Goal: Complete application form: Complete application form

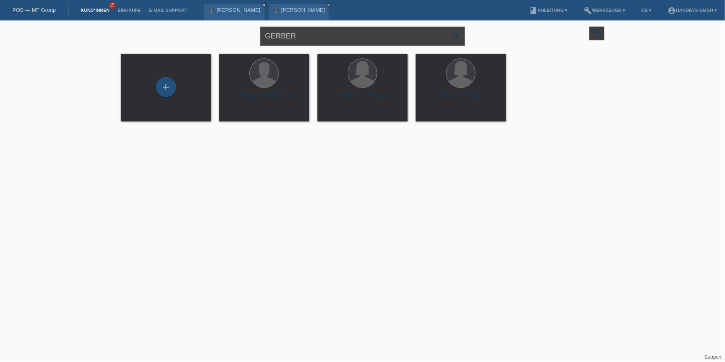
drag, startPoint x: 298, startPoint y: 36, endPoint x: 145, endPoint y: 33, distance: 153.6
click at [145, 33] on div "GERBER close filter_list view_module Alle Kund*innen anzeigen star Markierte Ku…" at bounding box center [362, 34] width 491 height 29
type input "syla nazif"
click at [160, 83] on div "+" at bounding box center [166, 87] width 20 height 20
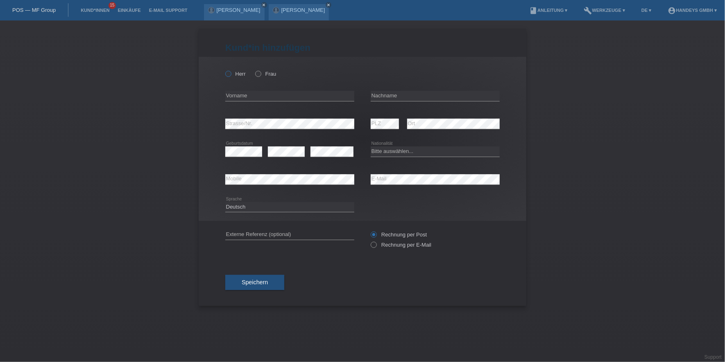
click at [236, 73] on label "Herr" at bounding box center [235, 74] width 20 height 6
click at [231, 73] on input "Herr" at bounding box center [227, 73] width 5 height 5
radio input "true"
click at [237, 99] on input "text" at bounding box center [289, 96] width 129 height 10
type input "Nazif"
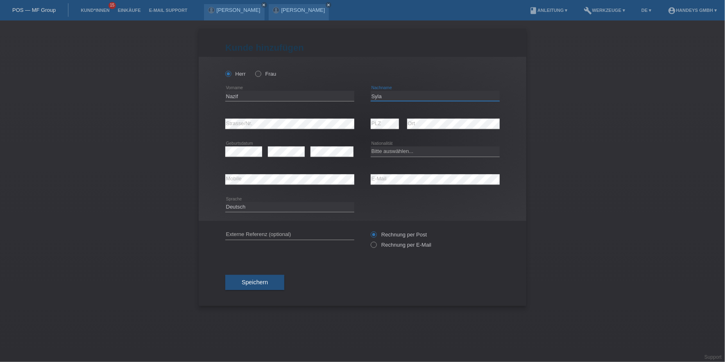
type input "Syla"
select select "DE"
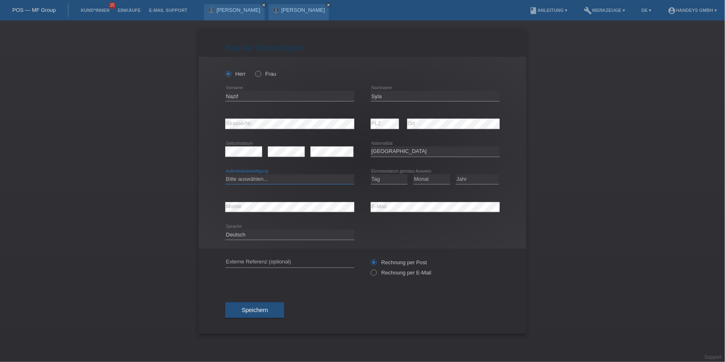
click at [240, 178] on select "Bitte auswählen... C B B - Flüchtlingsstatus Andere" at bounding box center [289, 179] width 129 height 10
select select "C"
click at [225, 174] on select "Bitte auswählen... C B B - Flüchtlingsstatus Andere" at bounding box center [289, 179] width 129 height 10
click at [394, 182] on select "Tag 01 02 03 04 05 06 07 08 09 10 11" at bounding box center [389, 179] width 37 height 10
select select "01"
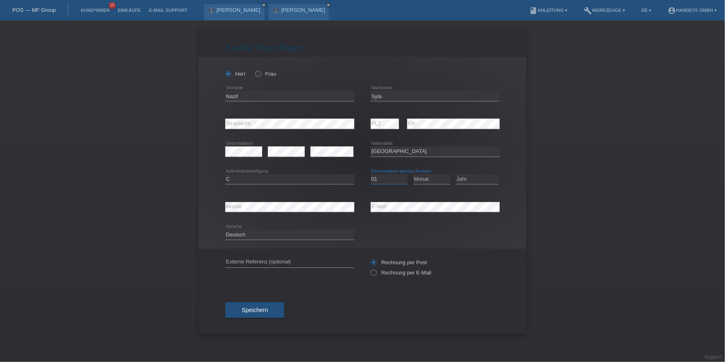
click at [371, 174] on select "Tag 01 02 03 04 05 06 07 08 09 10 11" at bounding box center [389, 179] width 37 height 10
select select "12"
select select "2023"
click at [268, 266] on input "text" at bounding box center [289, 263] width 129 height 10
type input "DERYA"
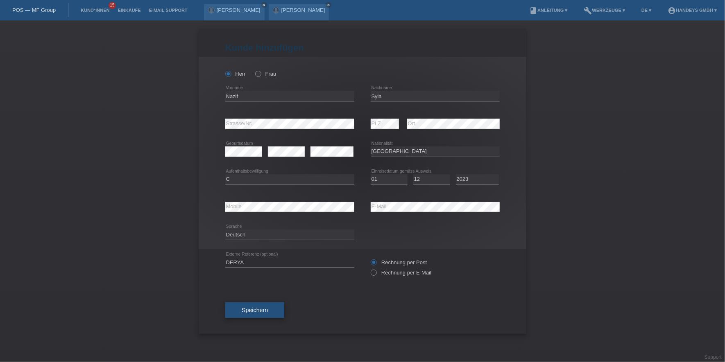
click at [254, 309] on span "Speichern" at bounding box center [255, 310] width 26 height 7
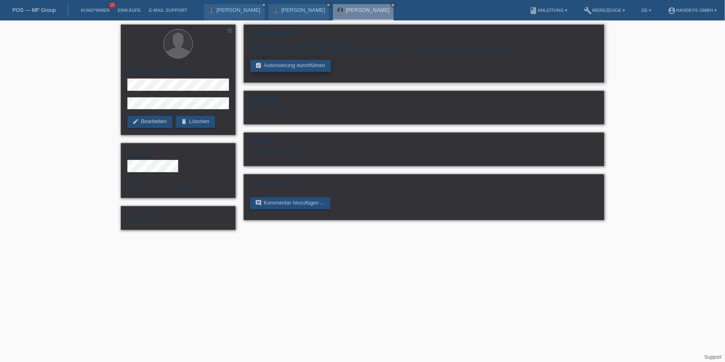
click at [321, 62] on link "assignment_turned_in Autorisierung durchführen" at bounding box center [290, 66] width 81 height 12
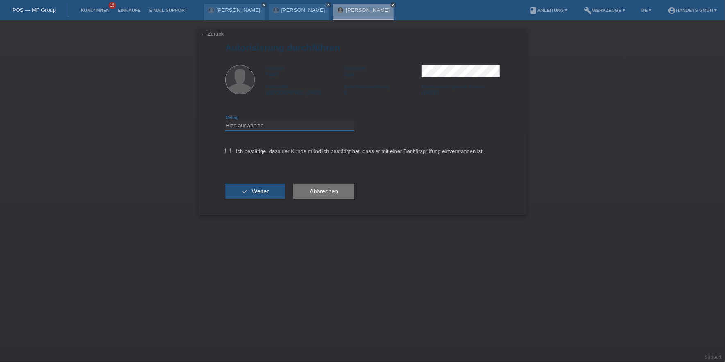
click at [282, 130] on select "Bitte auswählen CHF 1.00 - CHF 499.00 CHF 500.00 - CHF 1'999.00 CHF 2'000.00 - …" at bounding box center [289, 126] width 129 height 10
select select "3"
click at [225, 121] on select "Bitte auswählen CHF 1.00 - CHF 499.00 CHF 500.00 - CHF 1'999.00 CHF 2'000.00 - …" at bounding box center [289, 126] width 129 height 10
click at [242, 150] on label "Ich bestätige, dass der Kunde mündlich bestätigt hat, dass er mit einer Bonität…" at bounding box center [354, 151] width 259 height 6
click at [231, 150] on input "Ich bestätige, dass der Kunde mündlich bestätigt hat, dass er mit einer Bonität…" at bounding box center [227, 150] width 5 height 5
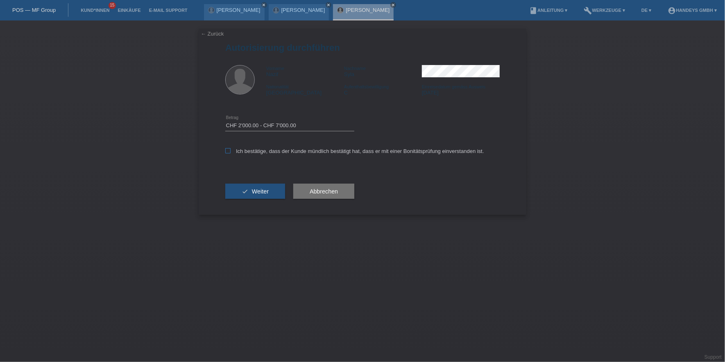
checkbox input "true"
click at [258, 193] on span "Weiter" at bounding box center [260, 191] width 17 height 7
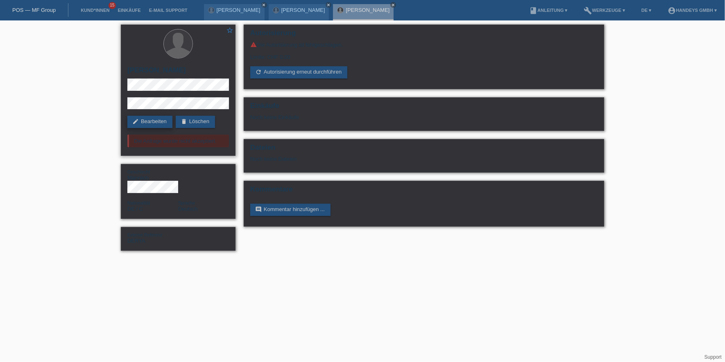
click at [145, 122] on link "edit Bearbeiten" at bounding box center [149, 122] width 45 height 12
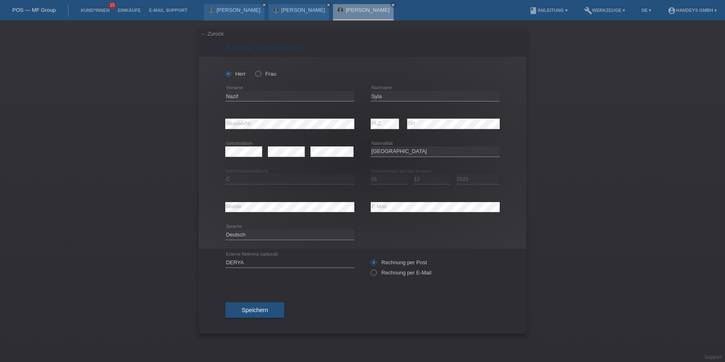
select select "DE"
select select "C"
select select "01"
select select "12"
select select "2023"
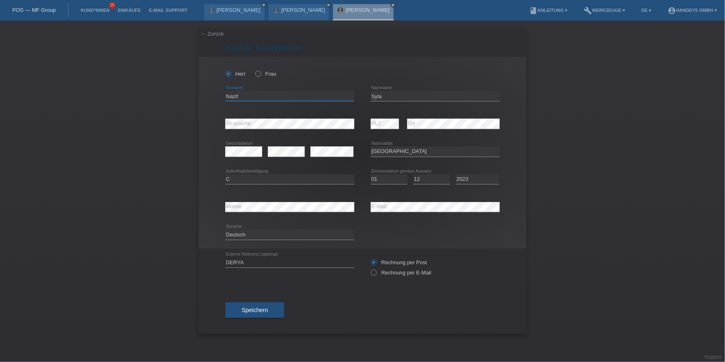
click at [236, 97] on input "Nazif" at bounding box center [289, 96] width 129 height 10
click at [372, 94] on input "Syla" at bounding box center [435, 96] width 129 height 10
click at [319, 207] on div "error Mobile error E-Mail" at bounding box center [362, 207] width 274 height 28
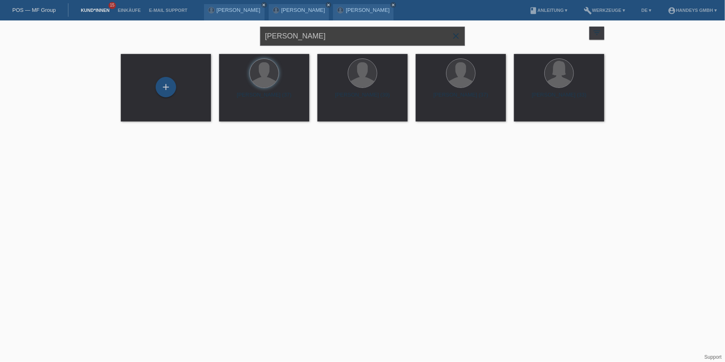
drag, startPoint x: 349, startPoint y: 38, endPoint x: 181, endPoint y: 34, distance: 167.5
click at [181, 34] on div "[PERSON_NAME] close filter_list view_module Alle Kund*innen anzeigen star Marki…" at bounding box center [362, 34] width 491 height 29
type input "[PERSON_NAME]"
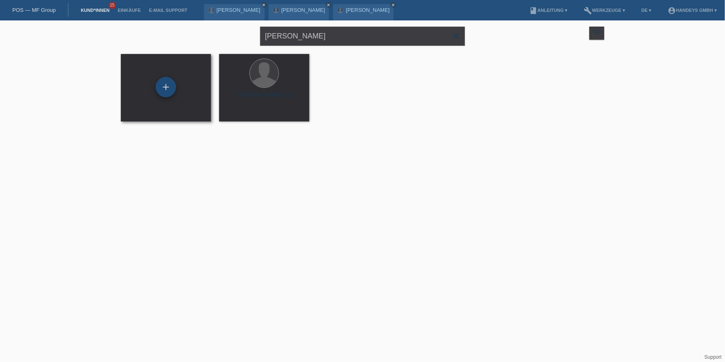
click at [165, 85] on div "+" at bounding box center [166, 87] width 20 height 20
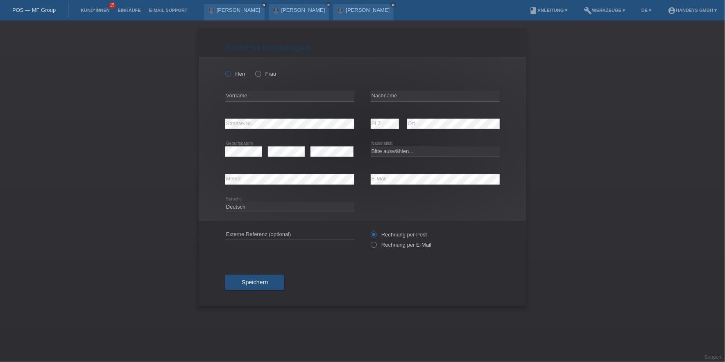
click at [243, 77] on label "Herr" at bounding box center [235, 74] width 20 height 6
click at [231, 76] on input "Herr" at bounding box center [227, 73] width 5 height 5
radio input "true"
click at [244, 95] on input "text" at bounding box center [289, 96] width 129 height 10
click at [245, 97] on input "text" at bounding box center [289, 96] width 129 height 10
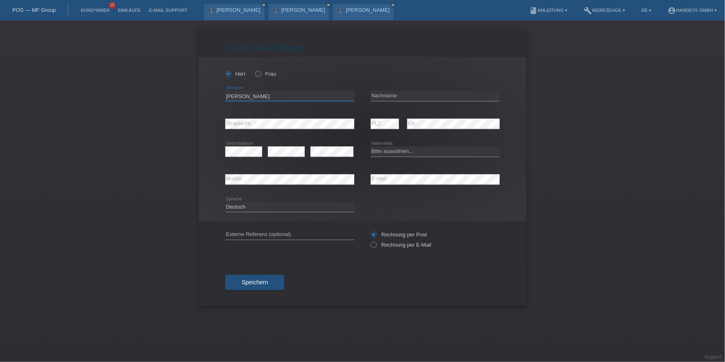
type input "[PERSON_NAME]"
type input "Hahn"
select select "CH"
click at [680, 85] on div "Kund*in hinzufügen Kunde hinzufügen Kundin hinzufügen Herr Frau Armin error Vor…" at bounding box center [362, 191] width 725 height 342
click at [638, 162] on div "Kund*in hinzufügen Kunde hinzufügen Kundin hinzufügen Herr Frau Armin error Vor…" at bounding box center [362, 191] width 725 height 342
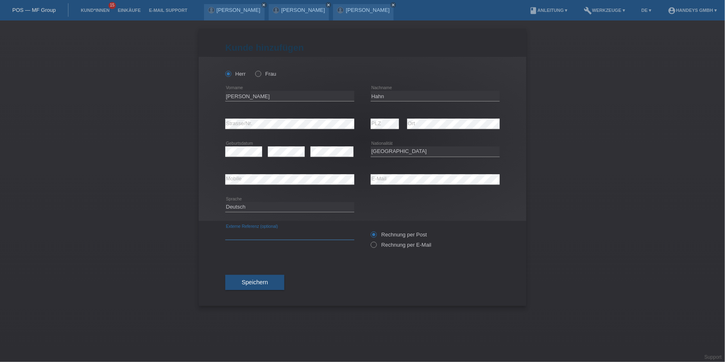
click at [252, 238] on input "text" at bounding box center [289, 235] width 129 height 10
type input "DERYA"
click at [219, 293] on div "Kund*in hinzufügen Kunde hinzufügen Kundin hinzufügen Herr Frau Armin error Vor…" at bounding box center [363, 168] width 328 height 278
click at [244, 279] on span "Speichern" at bounding box center [255, 282] width 26 height 7
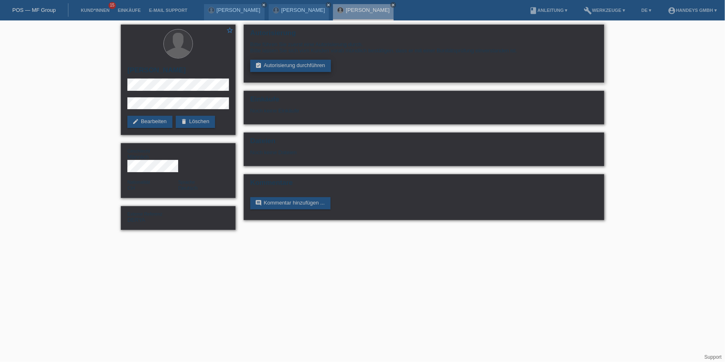
click at [312, 68] on link "assignment_turned_in Autorisierung durchführen" at bounding box center [290, 66] width 81 height 12
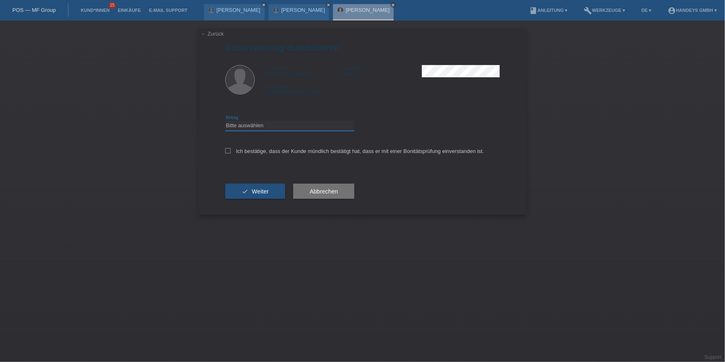
drag, startPoint x: 286, startPoint y: 124, endPoint x: 285, endPoint y: 129, distance: 4.2
click at [286, 124] on select "Bitte auswählen CHF 1.00 - CHF 499.00 CHF 500.00 - CHF 1'999.00 CHF 2'000.00 - …" at bounding box center [289, 126] width 129 height 10
select select "3"
click at [225, 121] on select "Bitte auswählen CHF 1.00 - CHF 499.00 CHF 500.00 - CHF 1'999.00 CHF 2'000.00 - …" at bounding box center [289, 126] width 129 height 10
click at [247, 149] on label "Ich bestätige, dass der Kunde mündlich bestätigt hat, dass er mit einer Bonität…" at bounding box center [354, 151] width 259 height 6
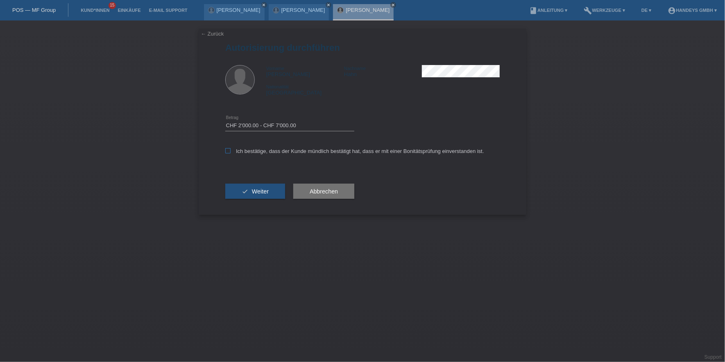
click at [231, 149] on input "Ich bestätige, dass der Kunde mündlich bestätigt hat, dass er mit einer Bonität…" at bounding box center [227, 150] width 5 height 5
checkbox input "true"
click at [256, 189] on span "Weiter" at bounding box center [260, 191] width 17 height 7
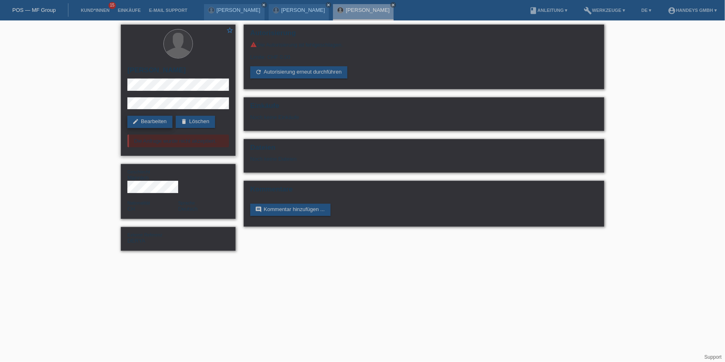
click at [145, 124] on link "edit Bearbeiten" at bounding box center [149, 122] width 45 height 12
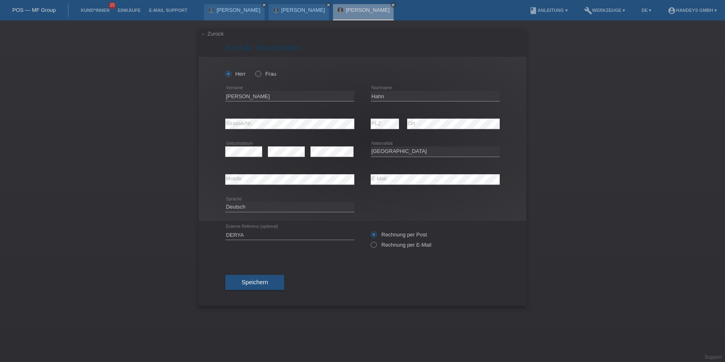
select select "CH"
click at [234, 95] on input "[PERSON_NAME]" at bounding box center [289, 96] width 129 height 10
click at [380, 97] on input "Hahn" at bounding box center [435, 96] width 129 height 10
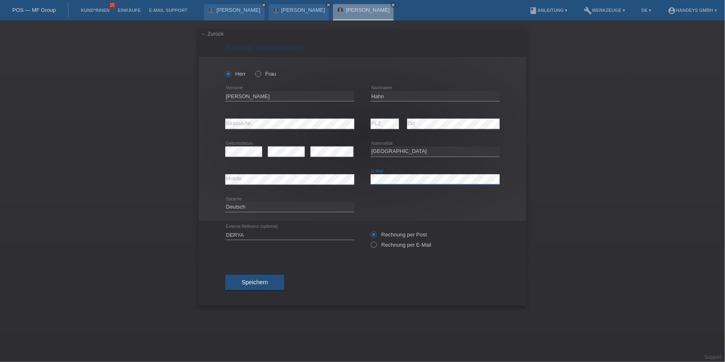
click at [363, 182] on div "error Mobile error E-Mail" at bounding box center [362, 180] width 274 height 28
click at [237, 187] on div "error Mobile" at bounding box center [289, 180] width 129 height 28
drag, startPoint x: 271, startPoint y: 278, endPoint x: 273, endPoint y: 282, distance: 4.6
click at [271, 278] on button "Speichern" at bounding box center [254, 283] width 59 height 16
